Goal: Information Seeking & Learning: Find specific fact

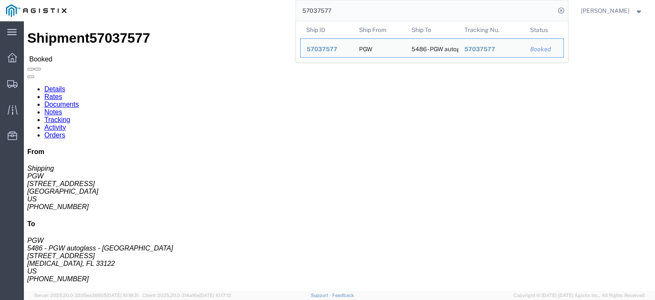
scroll to position [43, 0]
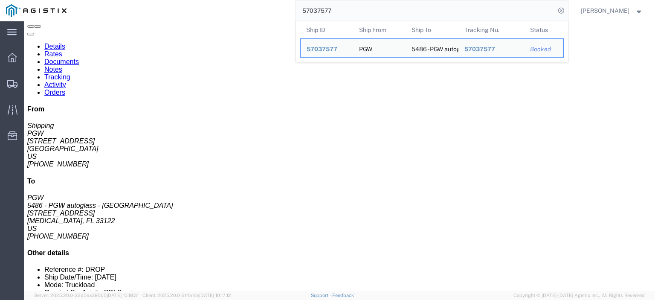
drag, startPoint x: 353, startPoint y: 9, endPoint x: 301, endPoint y: 0, distance: 52.8
click at [301, 0] on div "57037577 Ship ID Ship From Ship To Tracking Nu. Status Ship ID 57037577 Ship Fr…" at bounding box center [319, 10] width 495 height 21
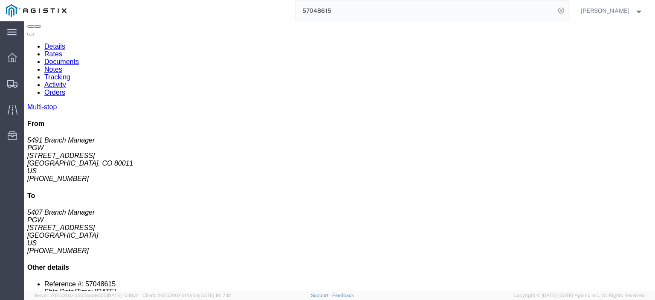
click link "Documents"
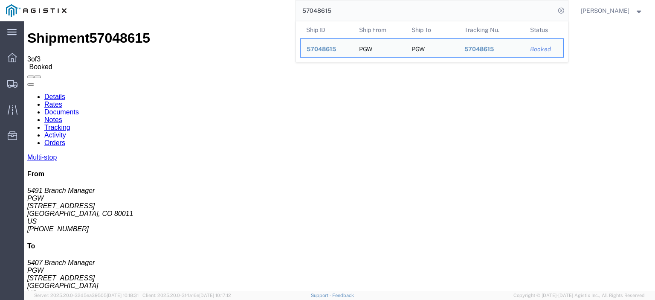
drag, startPoint x: 340, startPoint y: 11, endPoint x: 288, endPoint y: 8, distance: 52.5
click at [277, 9] on div "57048615 Ship ID Ship From Ship To Tracking Nu. Status Ship ID 57048615 Ship Fr…" at bounding box center [319, 10] width 495 height 21
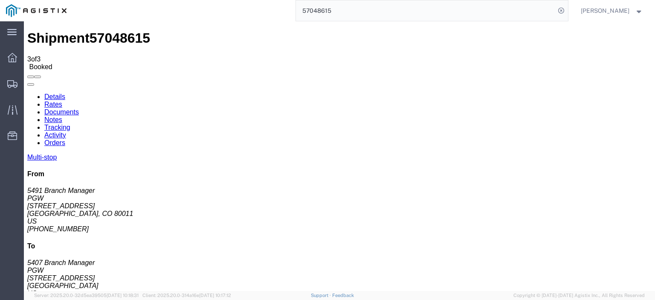
drag, startPoint x: 344, startPoint y: 13, endPoint x: 255, endPoint y: 5, distance: 89.5
click at [255, 5] on div "57048615" at bounding box center [319, 10] width 495 height 21
click at [388, 9] on input "57048593" at bounding box center [425, 10] width 259 height 20
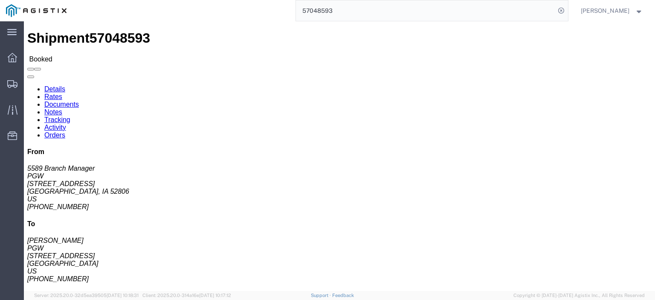
drag, startPoint x: 94, startPoint y: 133, endPoint x: 6, endPoint y: 135, distance: 88.3
click div "Ship From PGW (5589 Branch Manager) [STREET_ADDRESS] [PHONE_NUMBER] [EMAIL_ADDR…"
copy address "[EMAIL_ADDRESS][DOMAIN_NAME]"
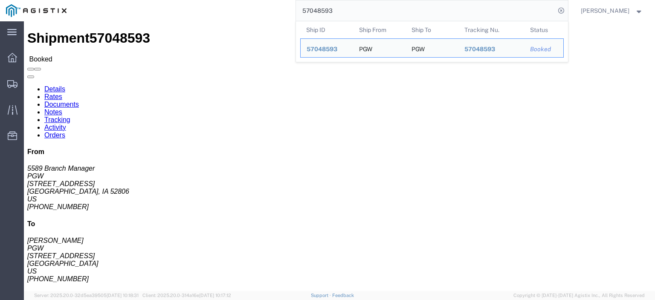
drag, startPoint x: 361, startPoint y: 5, endPoint x: 260, endPoint y: -6, distance: 101.6
click at [260, 0] on html "main_menu Created with Sketch. Collapse Menu Dashboard Shipments Traffic Resour…" at bounding box center [327, 150] width 655 height 300
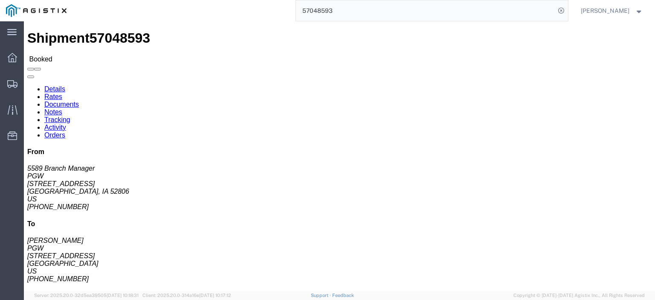
paste input "65283"
click at [525, 3] on input "57065283" at bounding box center [425, 10] width 259 height 20
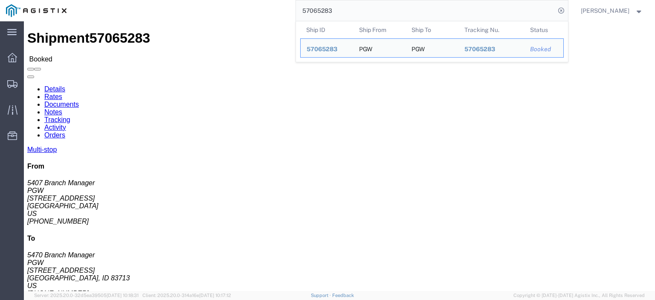
drag, startPoint x: 76, startPoint y: 99, endPoint x: 6, endPoint y: 101, distance: 69.5
click div "Ship From PGW (5407 Branch Manager) [STREET_ADDRESS] [PHONE_NUMBER] [EMAIL_ADDR…"
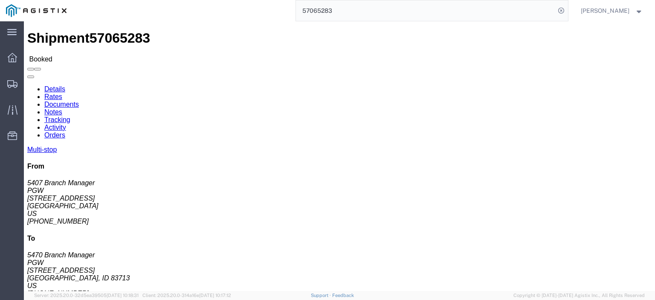
copy address "[STREET_ADDRESS]"
drag, startPoint x: 187, startPoint y: 101, endPoint x: 123, endPoint y: 106, distance: 63.7
click address "PGW (5470 Branch Manager) 5470 [STREET_ADDRESS][PERSON_NAME] [PHONE_NUMBER] [EM…"
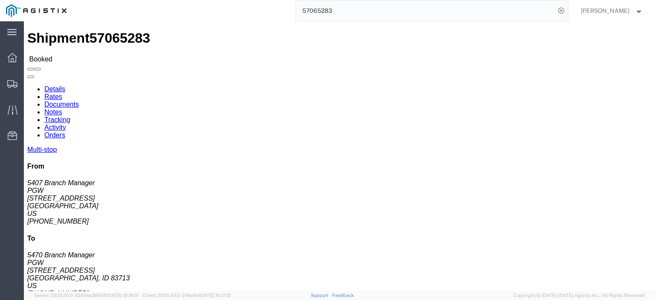
click address "PGW (5470 Branch Manager) 5470 [STREET_ADDRESS][PERSON_NAME] [PHONE_NUMBER] [EM…"
copy address "[STREET_ADDRESS]"
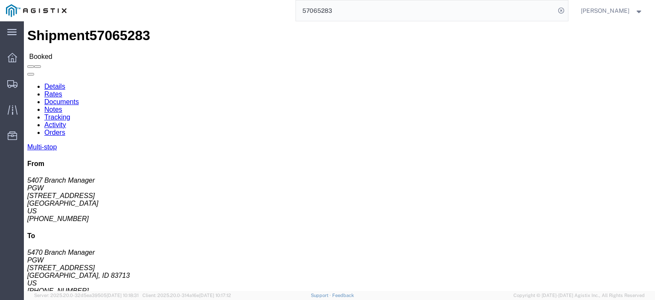
scroll to position [85, 0]
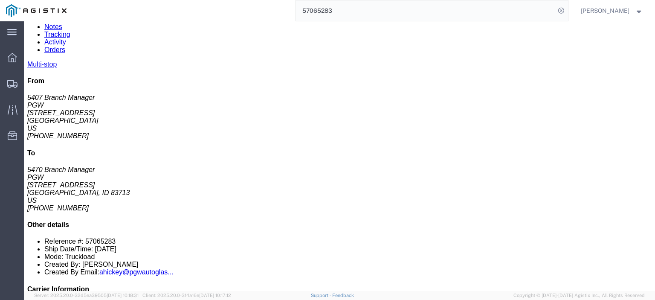
drag, startPoint x: 156, startPoint y: 164, endPoint x: 94, endPoint y: 168, distance: 62.4
click td "PGW [STREET_ADDRESS]"
copy div "[STREET_ADDRESS]"
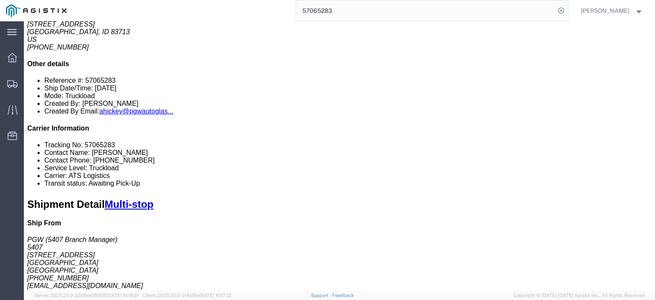
scroll to position [128, 0]
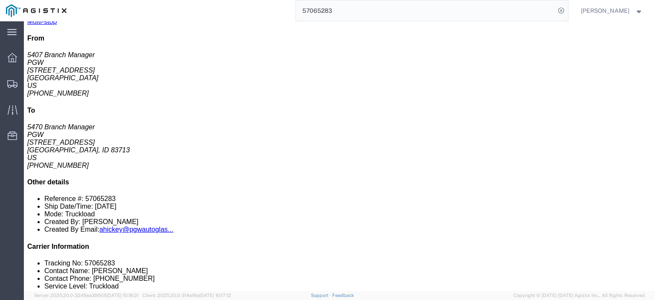
click link "Rates"
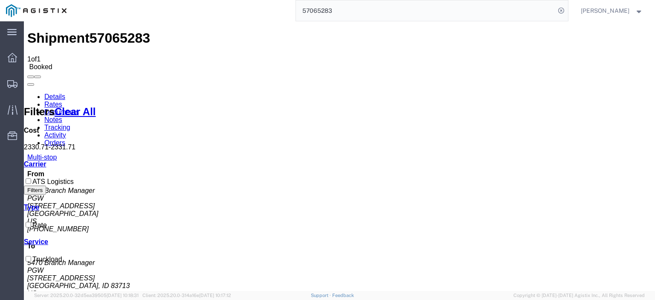
click at [62, 116] on link "Notes" at bounding box center [53, 119] width 18 height 7
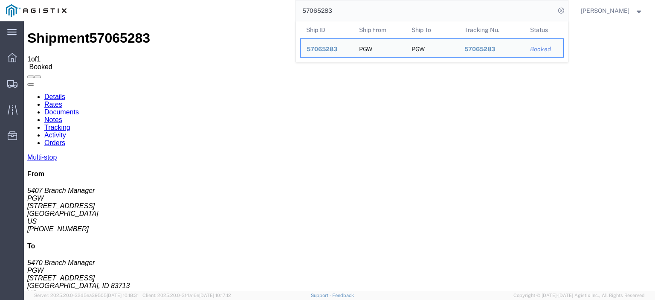
drag, startPoint x: 368, startPoint y: 4, endPoint x: 321, endPoint y: 14, distance: 47.8
click at [321, 14] on input "57065283" at bounding box center [425, 10] width 259 height 20
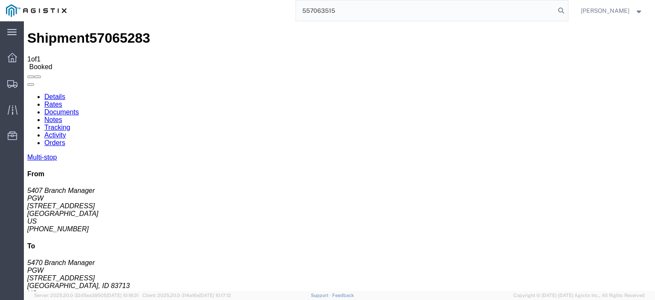
click at [321, 14] on input "557063515" at bounding box center [425, 10] width 259 height 20
type input "57063515"
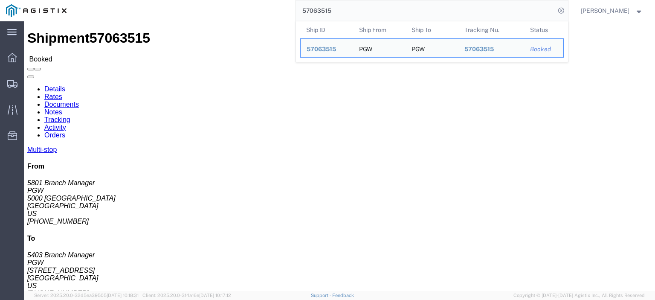
click span "57063515"
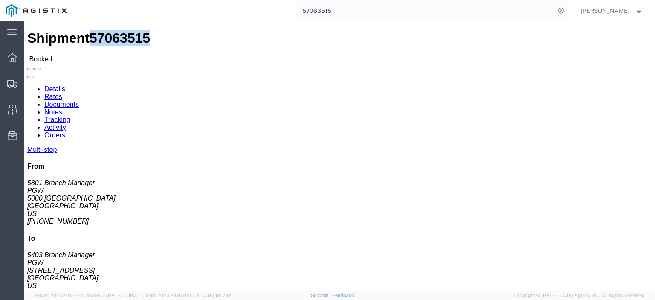
click span "57063515"
copy span "57063515"
drag, startPoint x: 69, startPoint y: 97, endPoint x: -11, endPoint y: 99, distance: 79.7
click html "Shipment 57063515 Booked Details Rates Documents Notes Tracking Activity Orders…"
copy address "5000 [GEOGRAPHIC_DATA]"
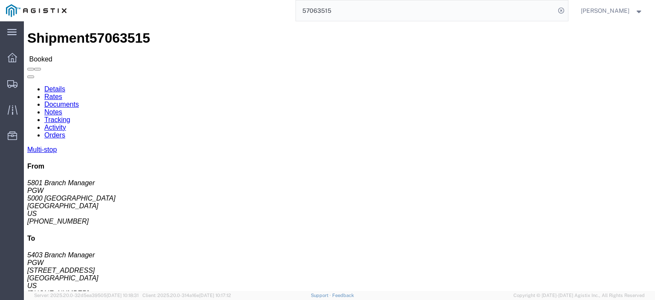
drag, startPoint x: 155, startPoint y: 102, endPoint x: 122, endPoint y: 103, distance: 32.8
click div "Ship To PGW (5403 Branch Manager) [STREET_ADDRESS] [PHONE_NUMBER] [EMAIL_ADDRES…"
copy address "[STREET_ADDRESS]"
drag, startPoint x: 68, startPoint y: 99, endPoint x: 3, endPoint y: 101, distance: 64.8
click div "Ship From PGW (5801 Branch Manager) [STREET_ADDRESS] [PHONE_NUMBER] [EMAIL_ADDR…"
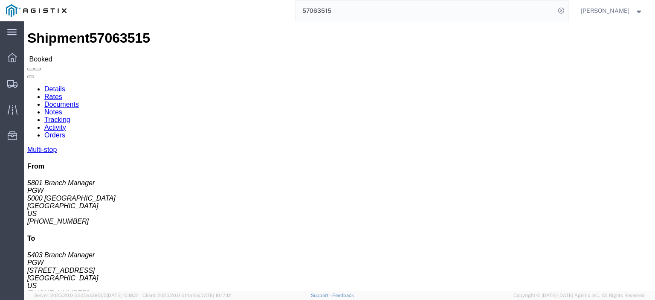
copy address "5000 [GEOGRAPHIC_DATA]"
click span "57063515"
copy span "57063515"
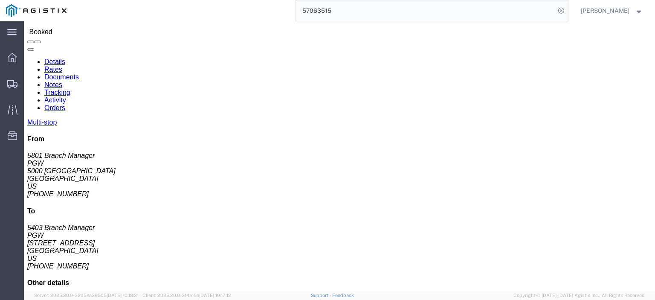
scroll to position [85, 0]
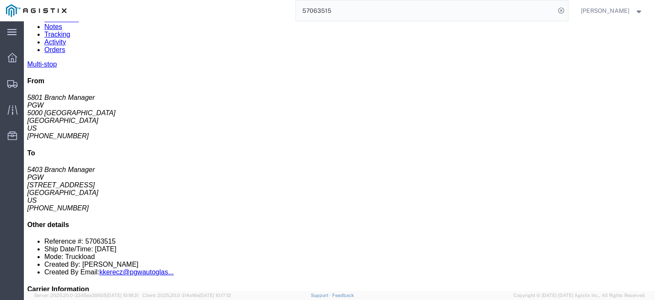
drag, startPoint x: 150, startPoint y: 166, endPoint x: 92, endPoint y: 165, distance: 58.0
click tr "2 Delivery PGW Autoglass-AMG Abilene [STREET_ADDRESS] Phone Nu.: [PHONE_NUMBER]"
click div "[STREET_ADDRESS]"
drag, startPoint x: 151, startPoint y: 165, endPoint x: 99, endPoint y: 171, distance: 52.7
click td "PGW Autoglass-AMG Abilene [STREET_ADDRESS]"
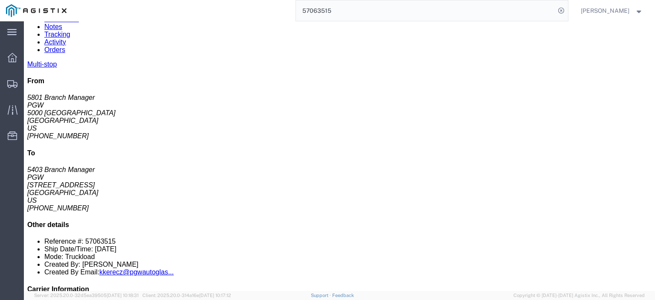
copy div "[STREET_ADDRESS]"
drag, startPoint x: 201, startPoint y: 168, endPoint x: 154, endPoint y: 169, distance: 47.3
click div "[STREET_ADDRESS]"
drag, startPoint x: 321, startPoint y: 162, endPoint x: 292, endPoint y: 165, distance: 28.7
click div "Phone Nu.: [PHONE_NUMBER]"
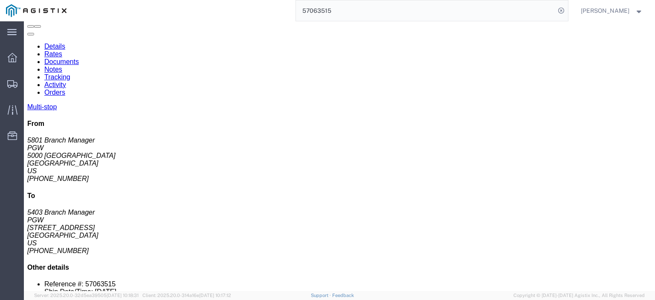
scroll to position [43, 0]
drag, startPoint x: 142, startPoint y: 224, endPoint x: 101, endPoint y: 227, distance: 41.5
click div "[STREET_ADDRESS]"
click div "PGW"
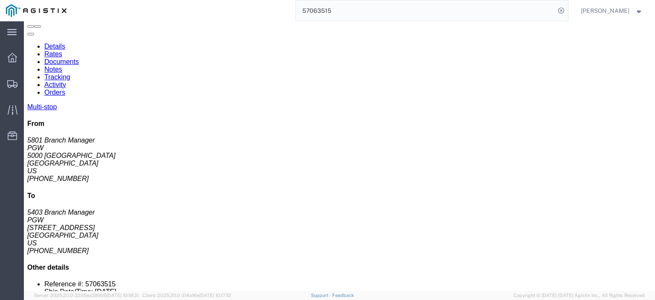
drag, startPoint x: 195, startPoint y: 225, endPoint x: 146, endPoint y: 226, distance: 49.0
click div "[STREET_ADDRESS]"
drag, startPoint x: 349, startPoint y: 226, endPoint x: 282, endPoint y: 227, distance: 67.0
click div "Email: [EMAIL_ADDRESS][DOMAIN_NAME]"
drag, startPoint x: 306, startPoint y: 220, endPoint x: 292, endPoint y: 221, distance: 14.5
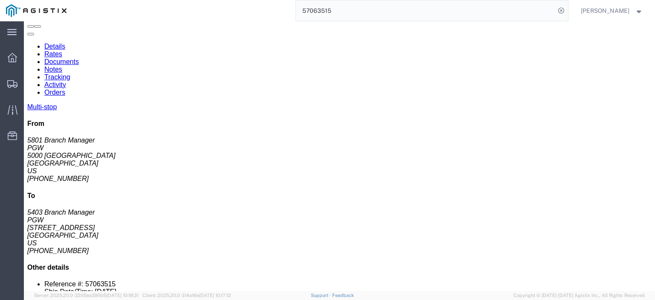
click div "Phone Nu.: [PHONE_NUMBER]"
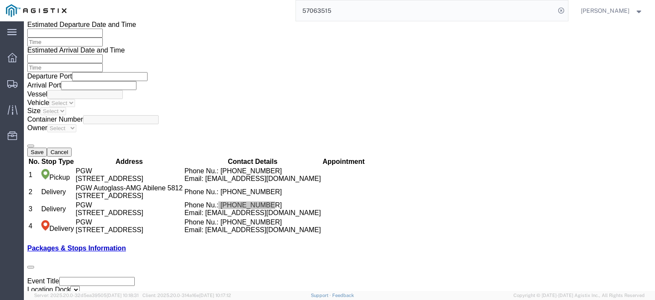
scroll to position [1450, 0]
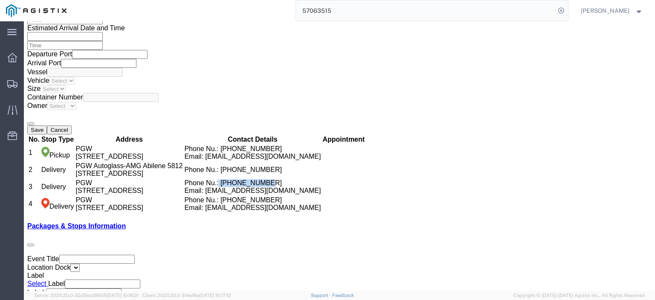
click link "Rates"
